Goal: Transaction & Acquisition: Obtain resource

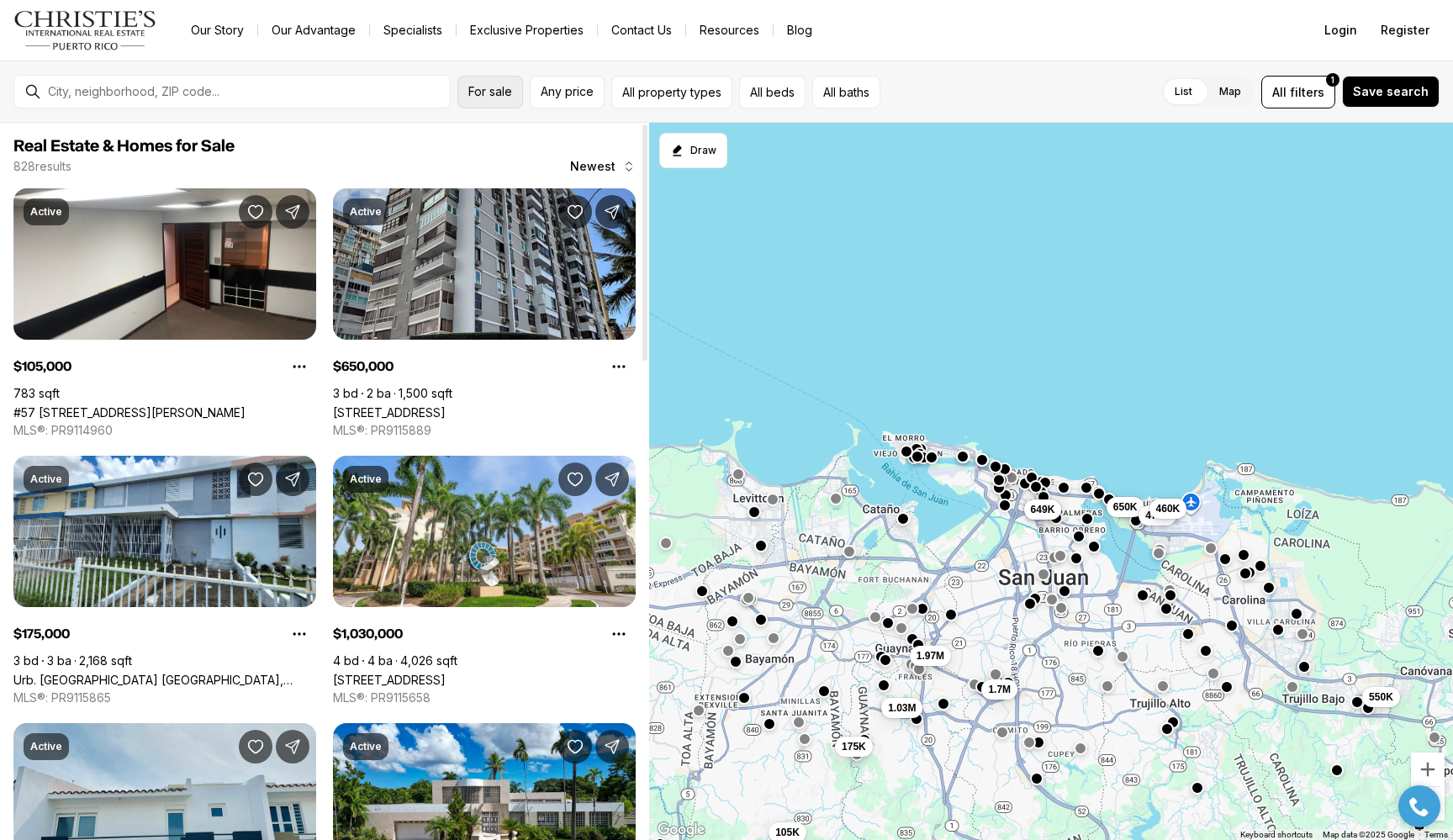
click at [511, 100] on button "For sale" at bounding box center [489, 92] width 66 height 32
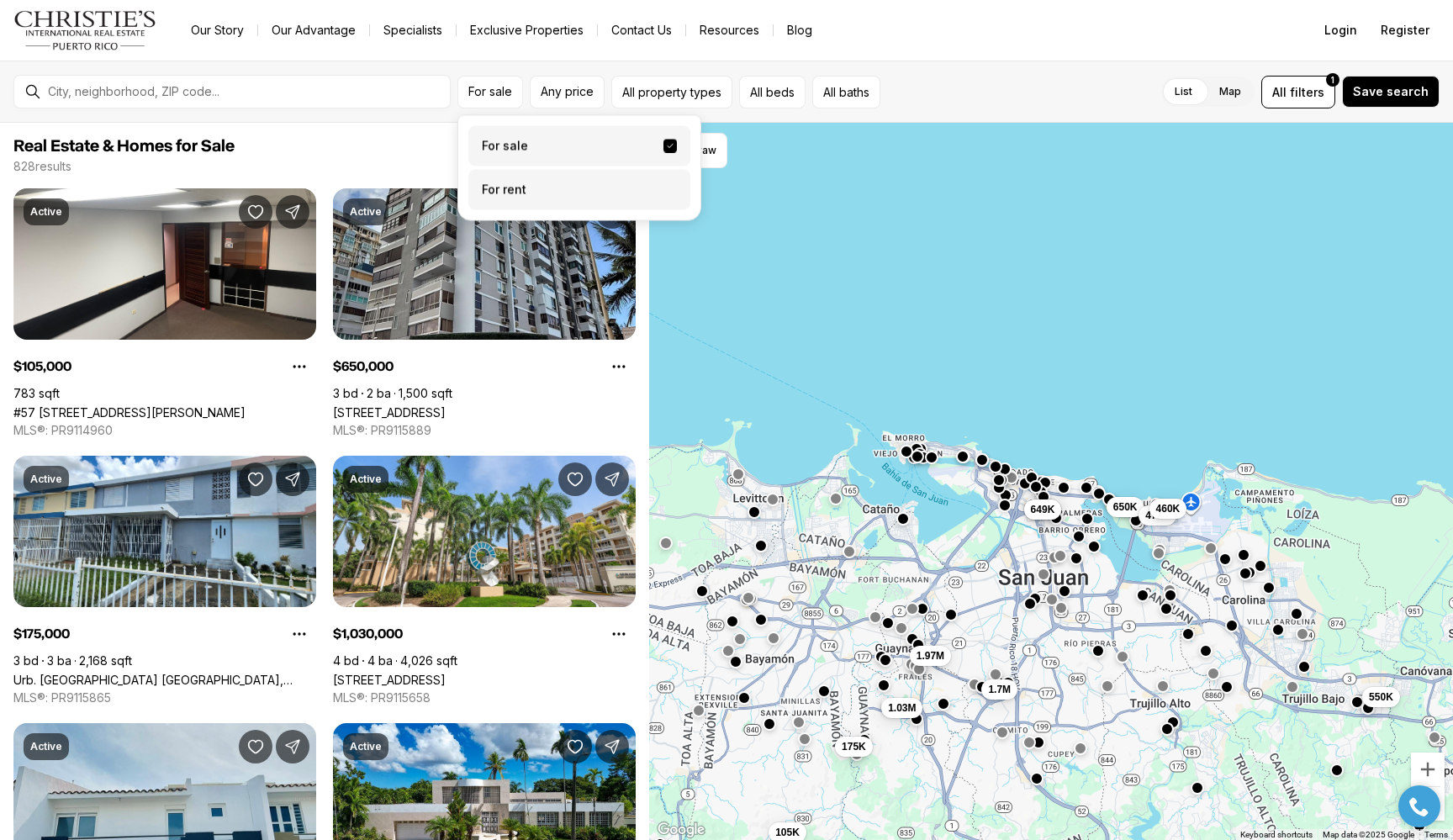
click at [550, 193] on label "For rent" at bounding box center [579, 190] width 222 height 40
click at [663, 183] on button "For rent" at bounding box center [670, 183] width 13 height 0
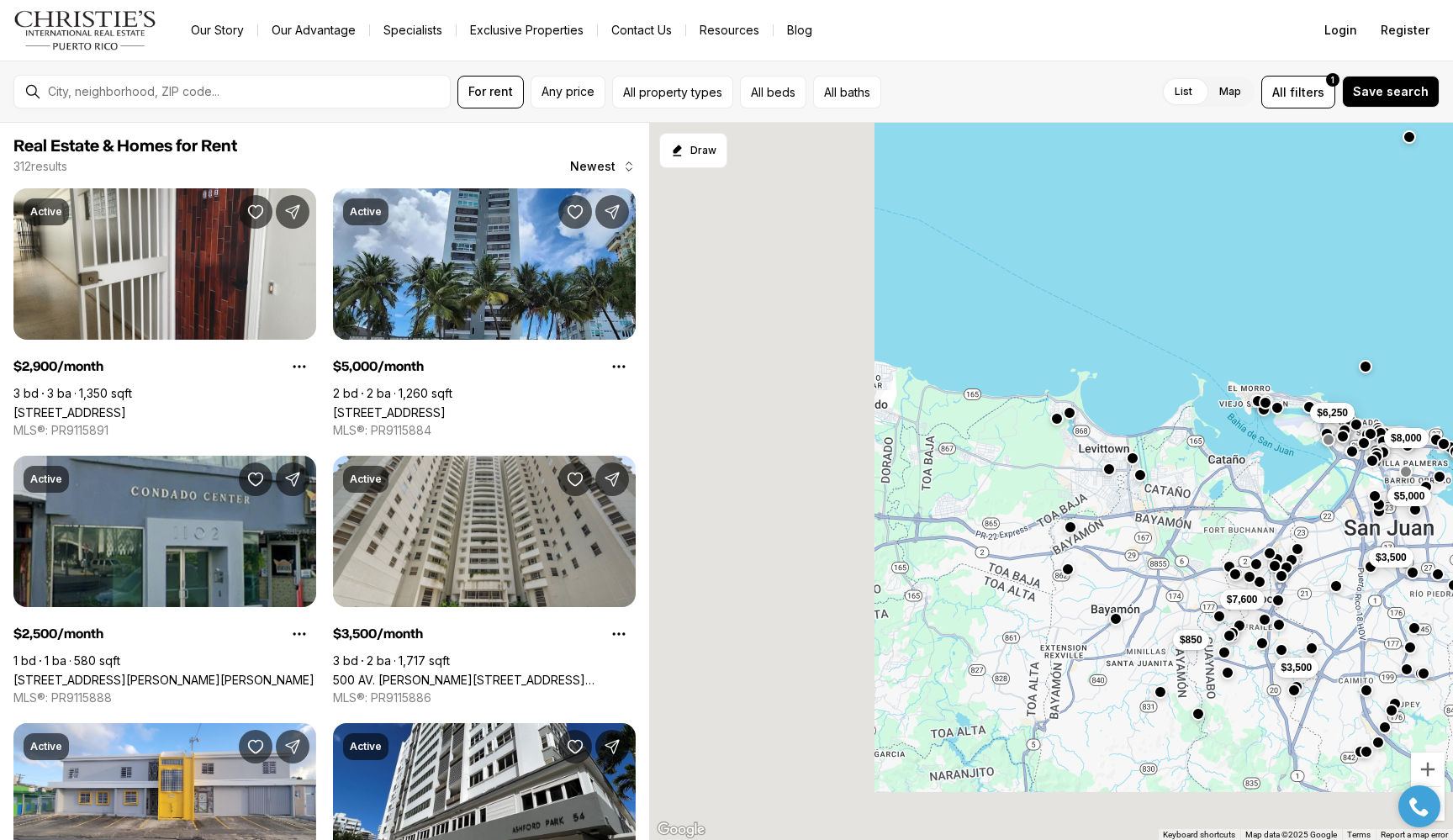
drag, startPoint x: 835, startPoint y: 571, endPoint x: 1156, endPoint y: 506, distance: 327.5
click at [1422, 502] on div "$1,950 $5,000 $5,000 $8,000 $2,900 $7,600 $850 $3,500 $6,250 $3,500" at bounding box center [1051, 481] width 804 height 718
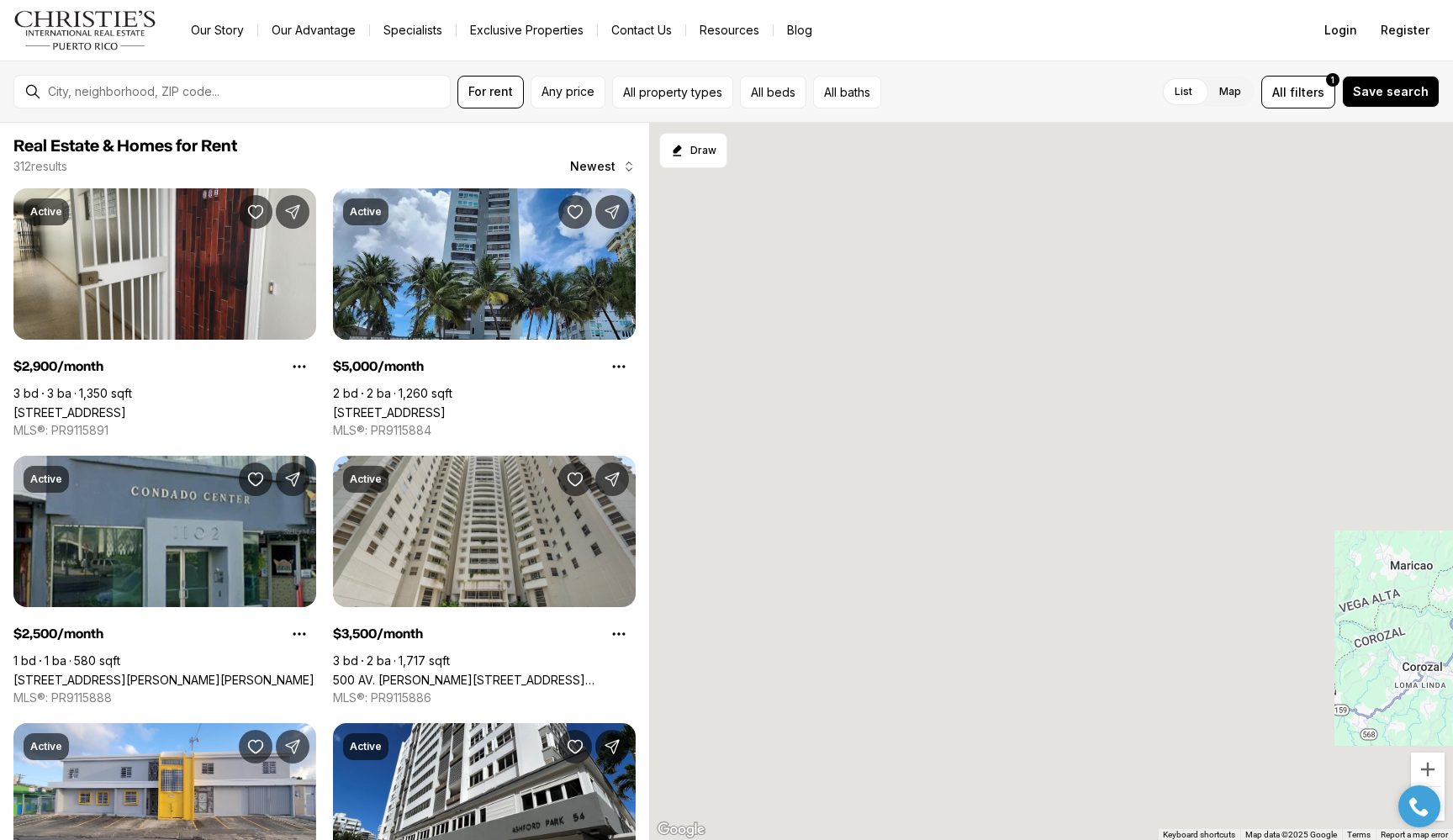
drag, startPoint x: 899, startPoint y: 520, endPoint x: 943, endPoint y: 521, distance: 44.0
click at [943, 521] on div "$1,950 $5,000 $5,000 $8,000 $2,900 $7,600 $850 $3,500 $6,250 $3,500" at bounding box center [1051, 481] width 804 height 718
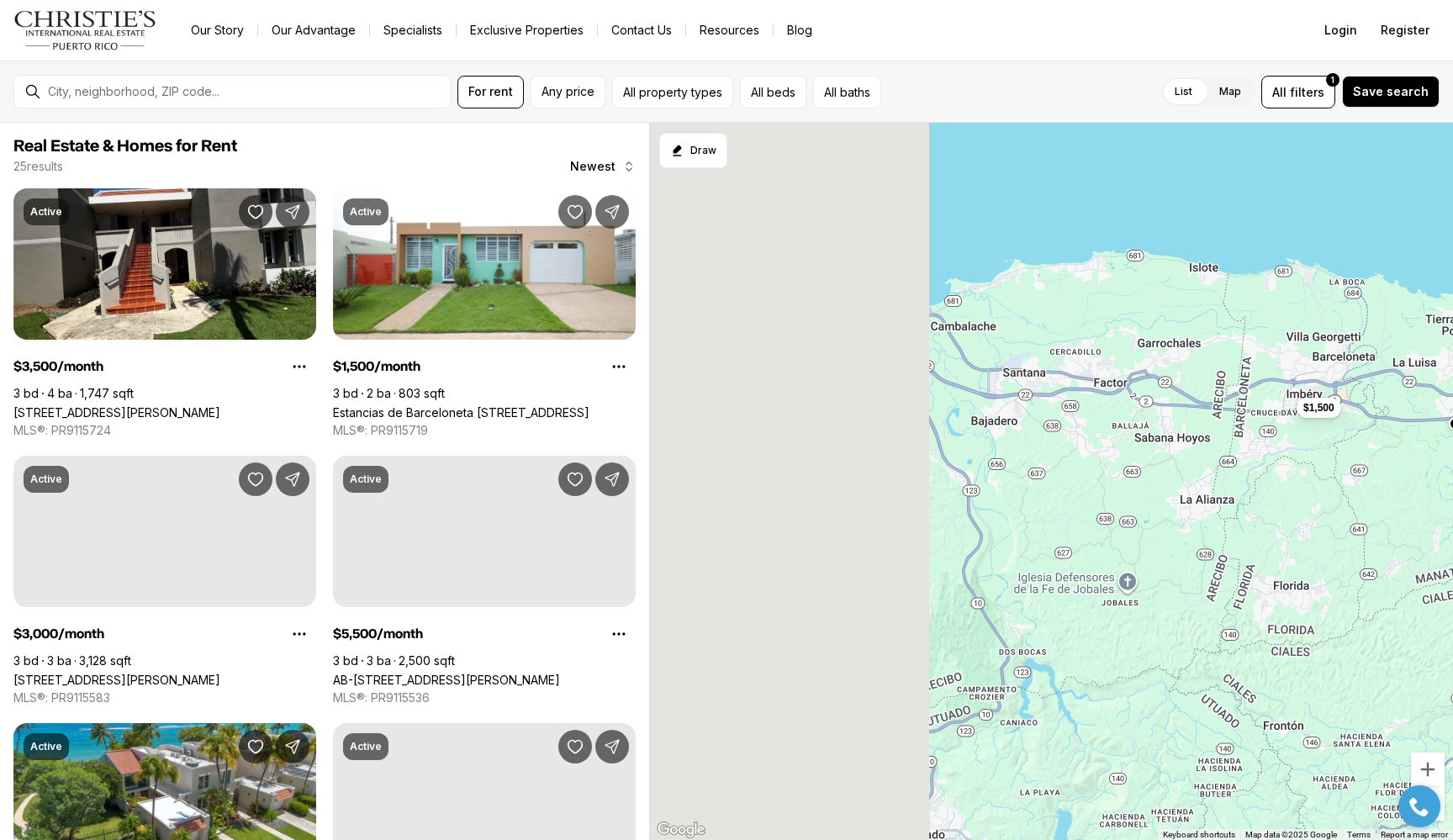
drag, startPoint x: 890, startPoint y: 484, endPoint x: 1345, endPoint y: 454, distance: 456.0
click at [1345, 454] on div "$3,500 $2,800 $1,500 $3,000 $5,500 $4,800 $15,000 $1,650 $1,300 $3,500 $16,476,…" at bounding box center [1051, 481] width 804 height 718
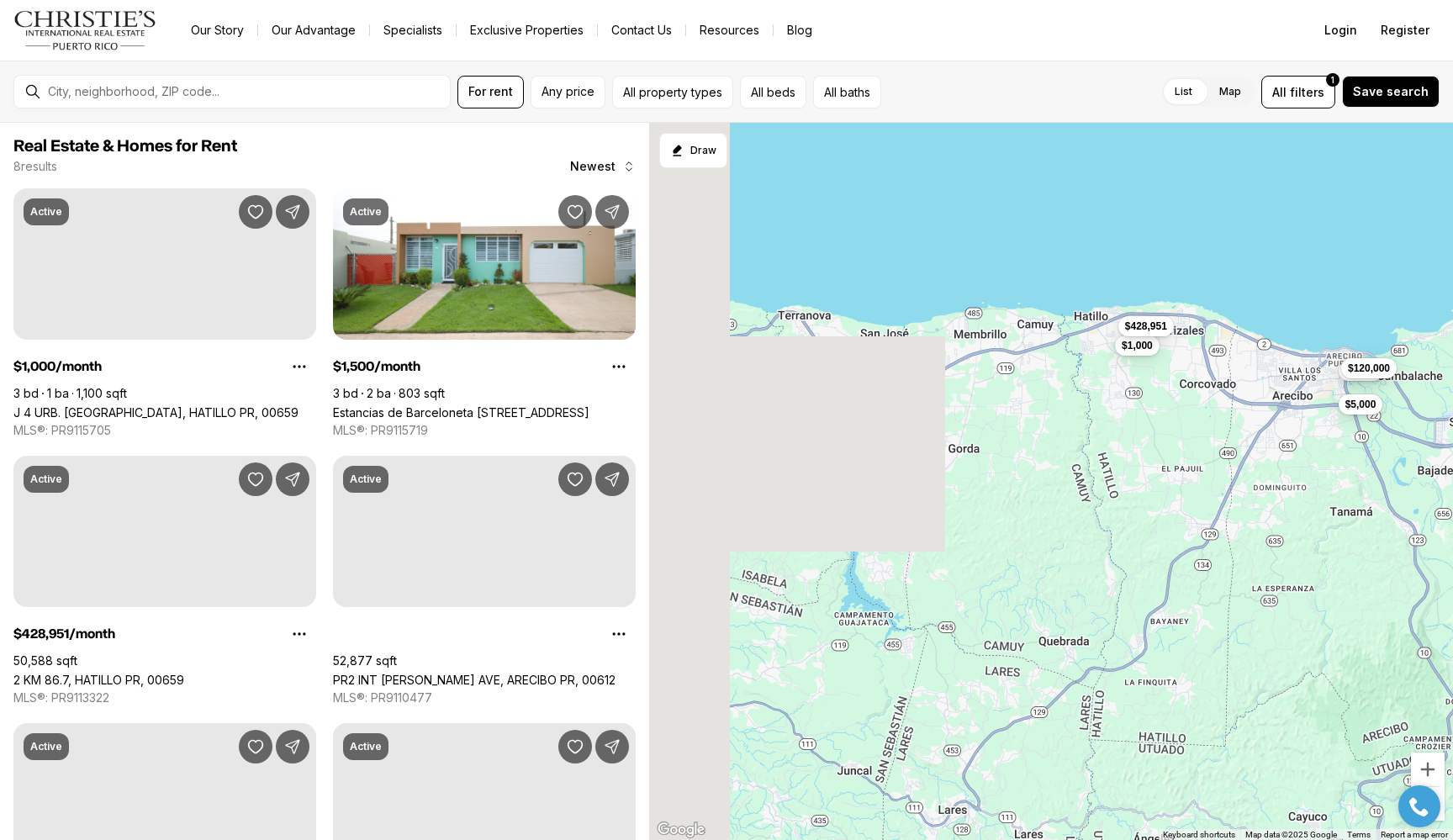
drag, startPoint x: 783, startPoint y: 429, endPoint x: 1231, endPoint y: 478, distance: 450.7
click at [1231, 478] on div "$1,500 $28 $1,000 $428,951 $6,000 $120,000 $5,000" at bounding box center [1051, 481] width 804 height 718
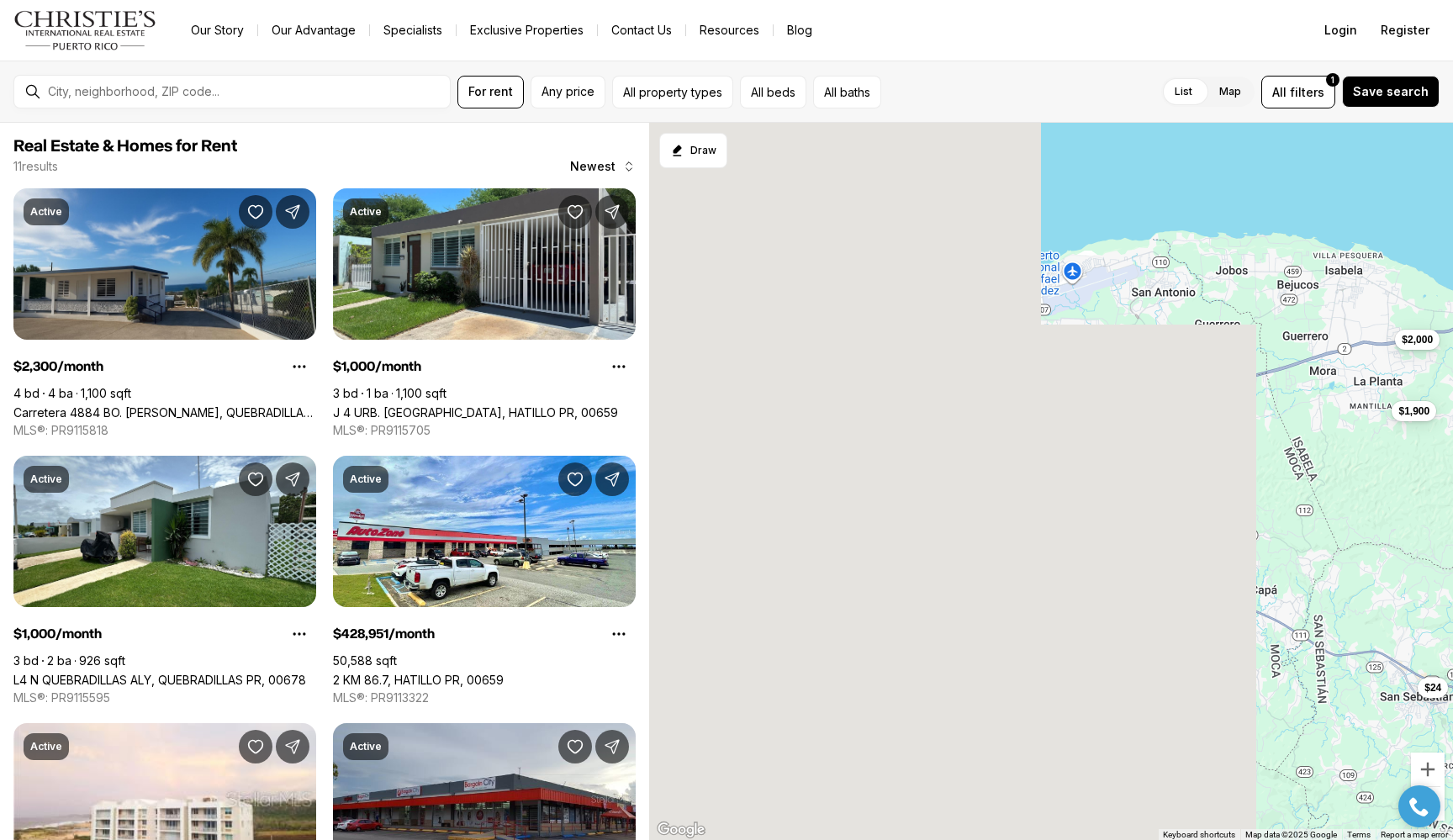
drag, startPoint x: 709, startPoint y: 490, endPoint x: 1453, endPoint y: 478, distance: 744.1
click at [1452, 478] on html "Go to: Homepage Our Story Our Advantage Specialists Exclusive Properties Contac…" at bounding box center [726, 420] width 1453 height 840
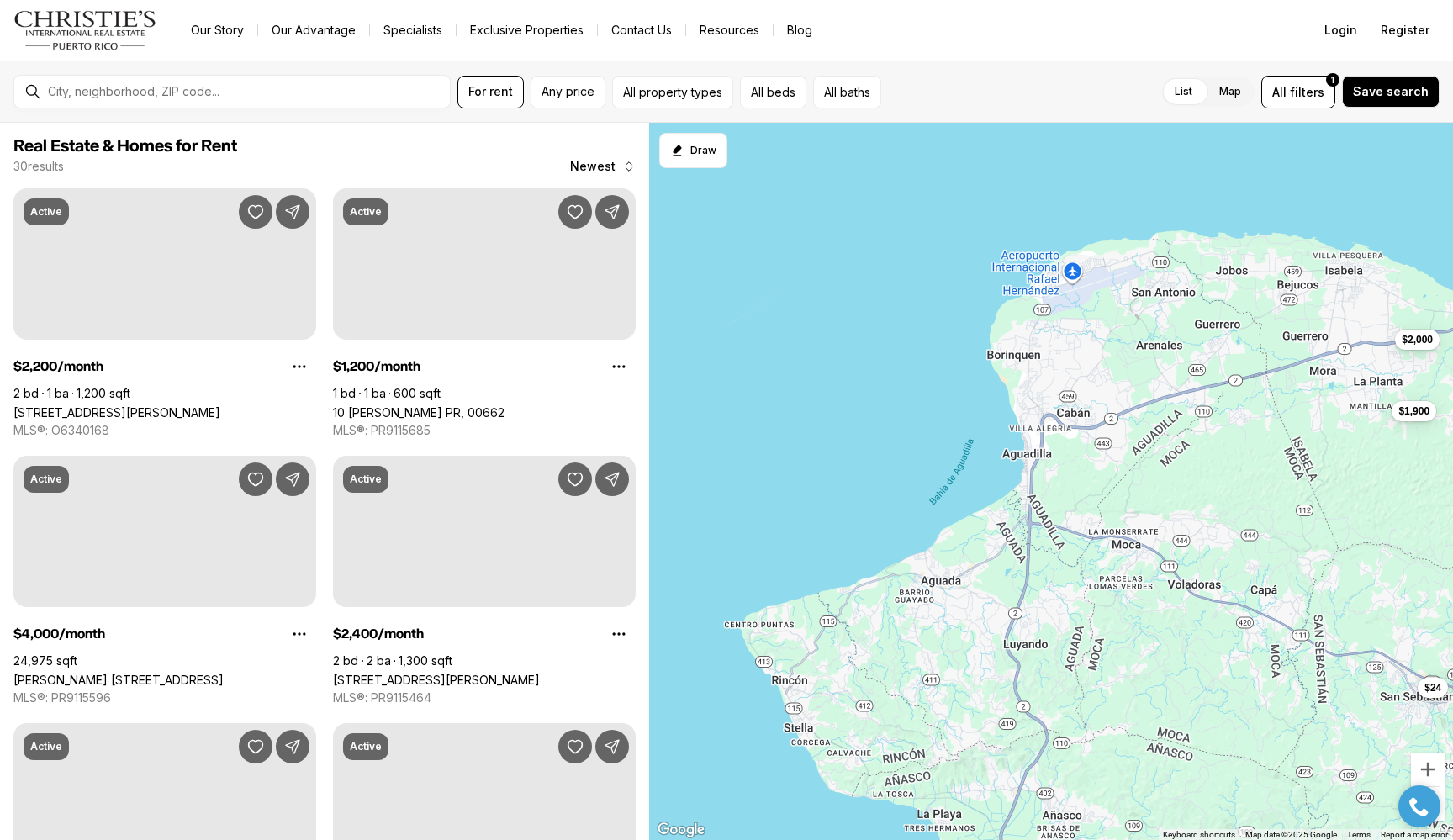
drag, startPoint x: 1346, startPoint y: 428, endPoint x: 1204, endPoint y: 440, distance: 142.5
click at [1204, 440] on div "$1,900 $2,000 $24" at bounding box center [1051, 481] width 804 height 718
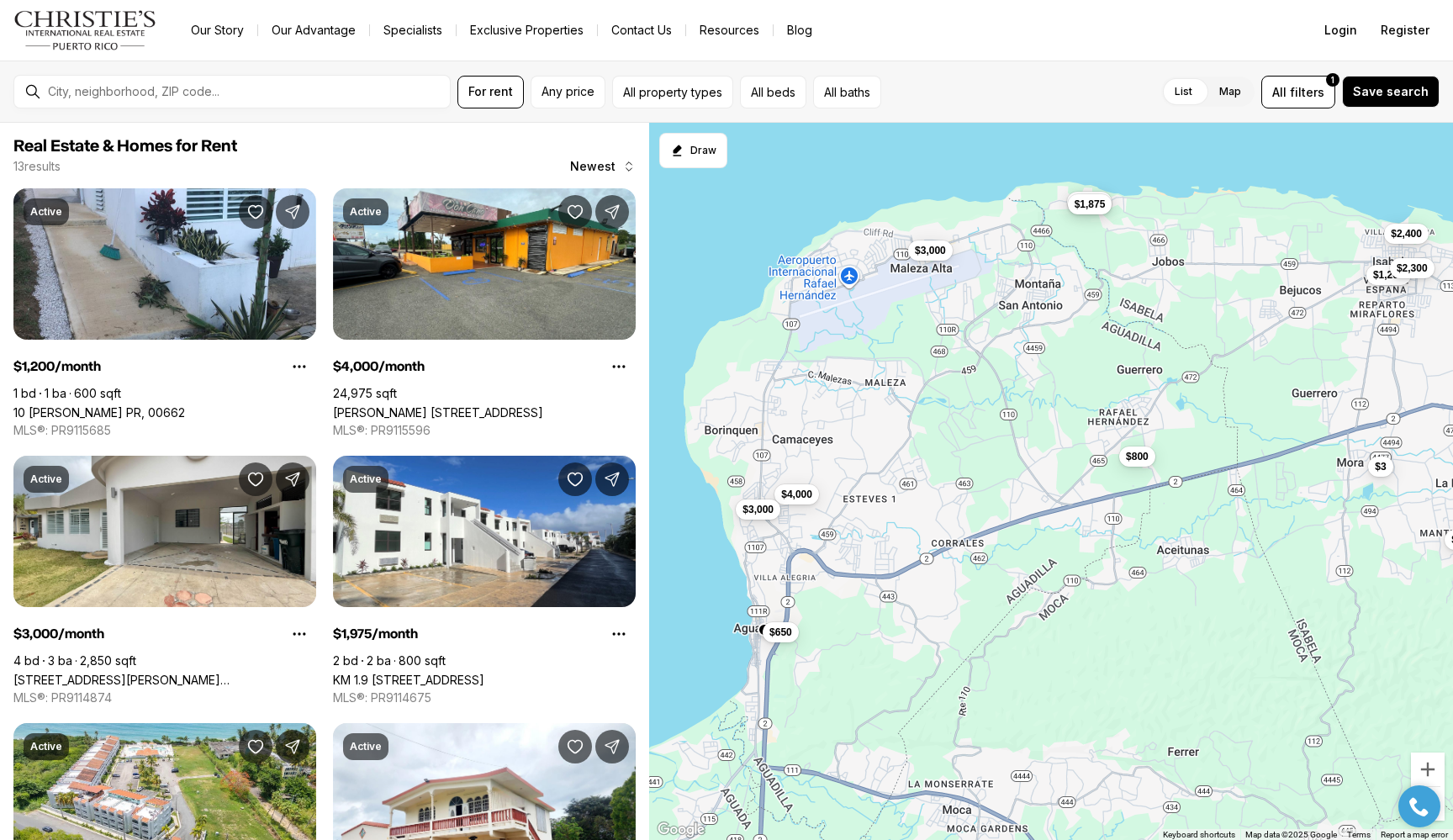
drag, startPoint x: 1007, startPoint y: 265, endPoint x: 1039, endPoint y: 329, distance: 71.6
click at [1039, 329] on div "$1,200 $4,000 $3,000 $1,975 $1,875 $2,400 $800 $1,200 $650 $2,300 $3,000 $3" at bounding box center [1051, 481] width 804 height 718
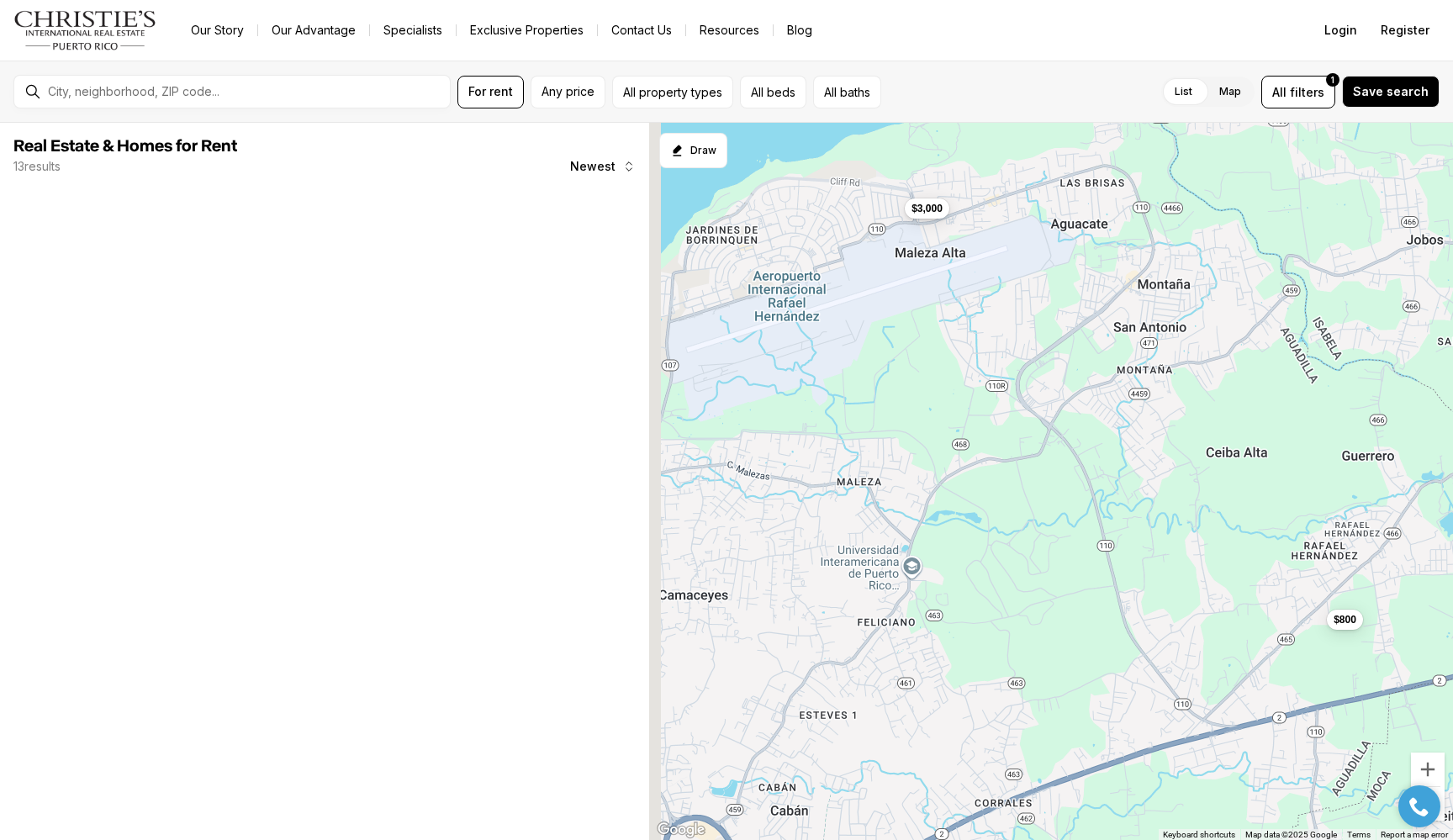
drag, startPoint x: 1132, startPoint y: 340, endPoint x: 1166, endPoint y: 386, distance: 57.2
click at [1166, 386] on div "$3,000 $800" at bounding box center [1051, 481] width 804 height 718
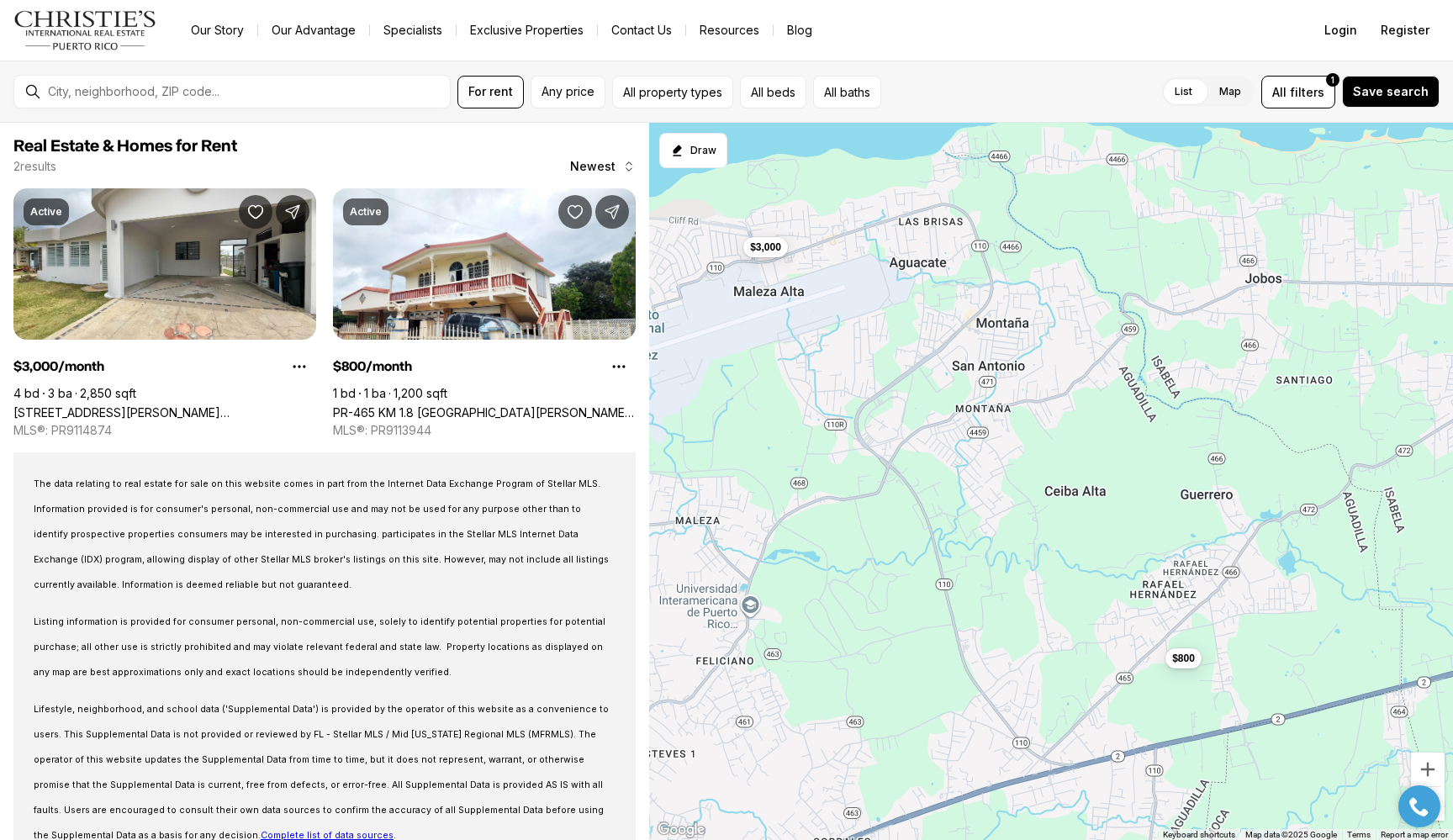
drag, startPoint x: 1173, startPoint y: 377, endPoint x: 1003, endPoint y: 410, distance: 173.2
click at [1003, 410] on div "$3,000 $800" at bounding box center [1051, 481] width 804 height 718
